Goal: Find specific page/section: Find specific page/section

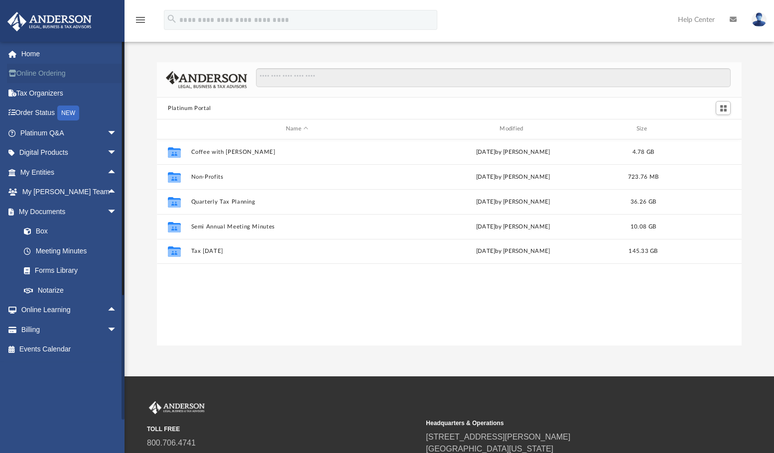
scroll to position [219, 577]
click at [34, 56] on link "Home" at bounding box center [69, 54] width 125 height 20
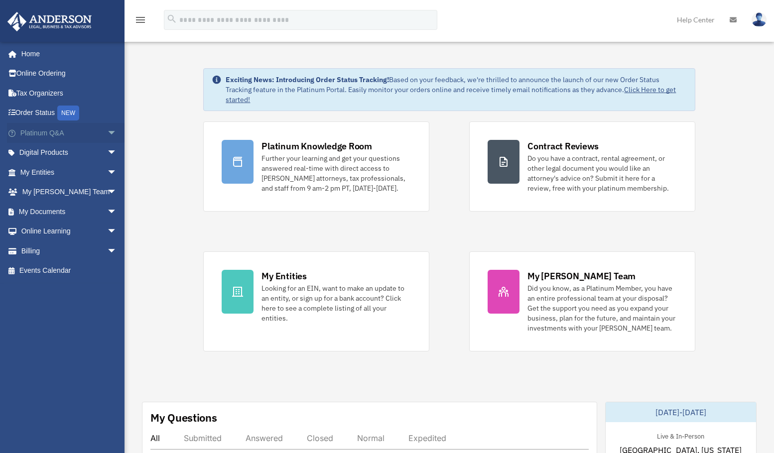
click at [107, 135] on span "arrow_drop_down" at bounding box center [117, 133] width 20 height 20
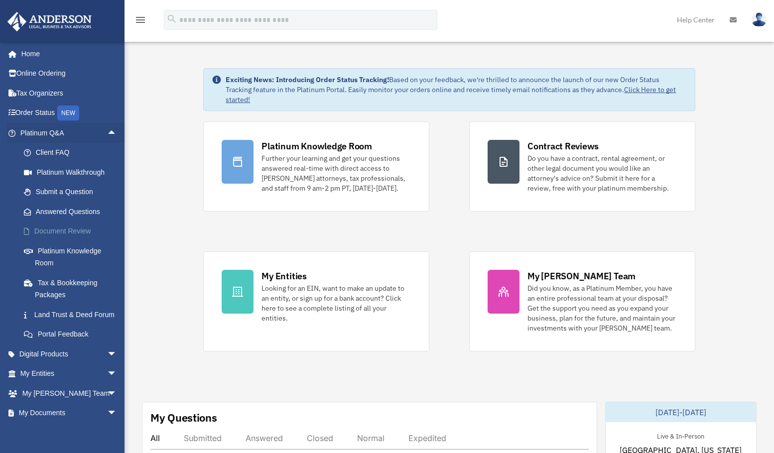
click at [88, 228] on link "Document Review" at bounding box center [73, 232] width 118 height 20
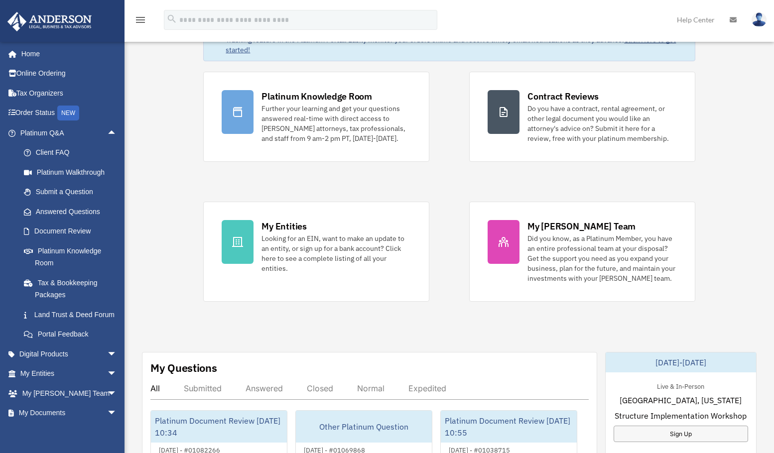
scroll to position [82, 0]
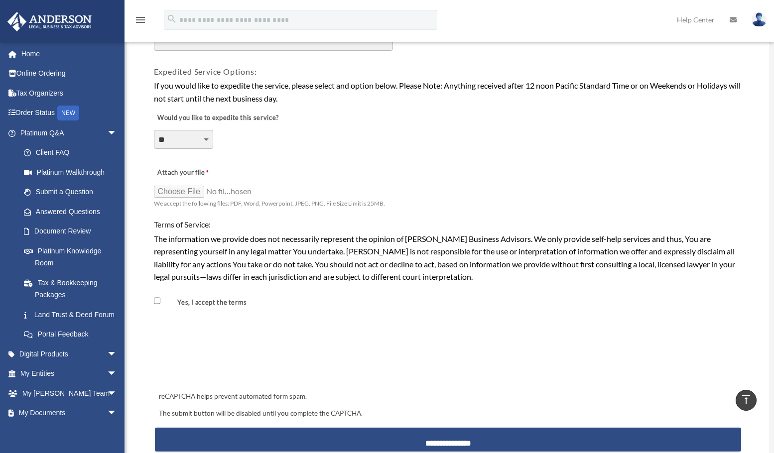
scroll to position [648, 0]
